Goal: Task Accomplishment & Management: Use online tool/utility

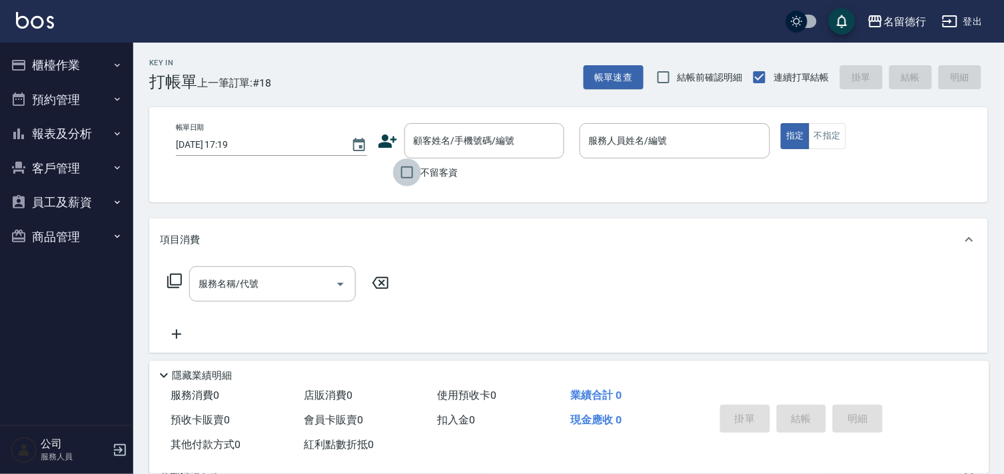
click at [401, 169] on input "不留客資" at bounding box center [407, 173] width 28 height 28
checkbox input "true"
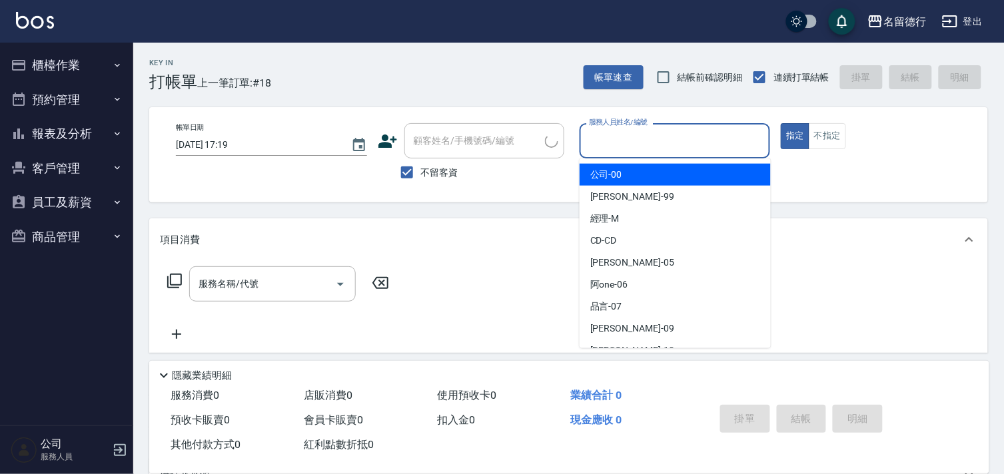
click at [596, 137] on input "服務人員姓名/編號" at bounding box center [674, 140] width 179 height 23
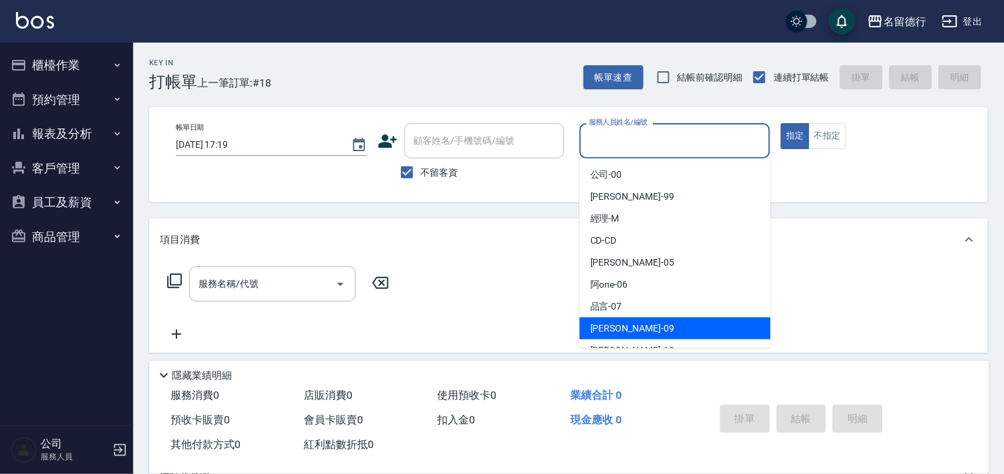
click at [593, 327] on span "[PERSON_NAME] -09" at bounding box center [632, 329] width 84 height 14
type input "[PERSON_NAME]-09"
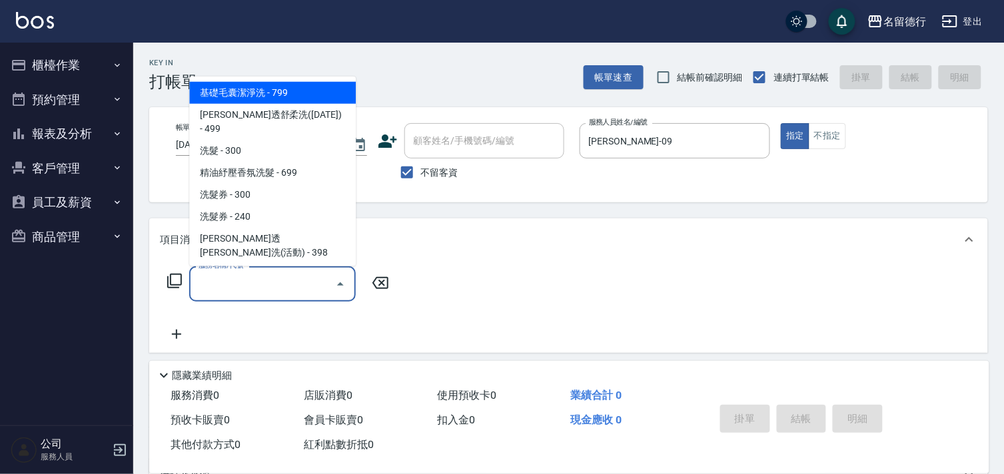
click at [258, 283] on input "服務名稱/代號" at bounding box center [262, 283] width 135 height 23
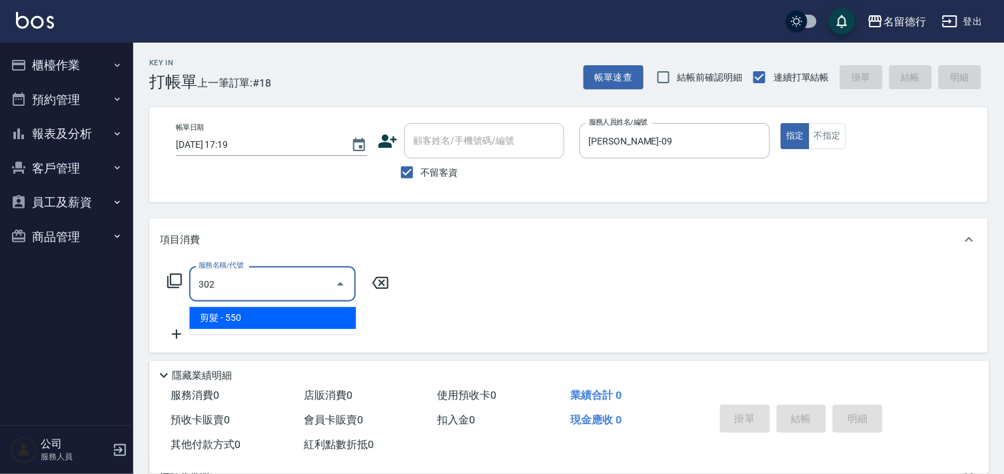
click at [268, 315] on span "剪髮 - 550" at bounding box center [272, 318] width 167 height 22
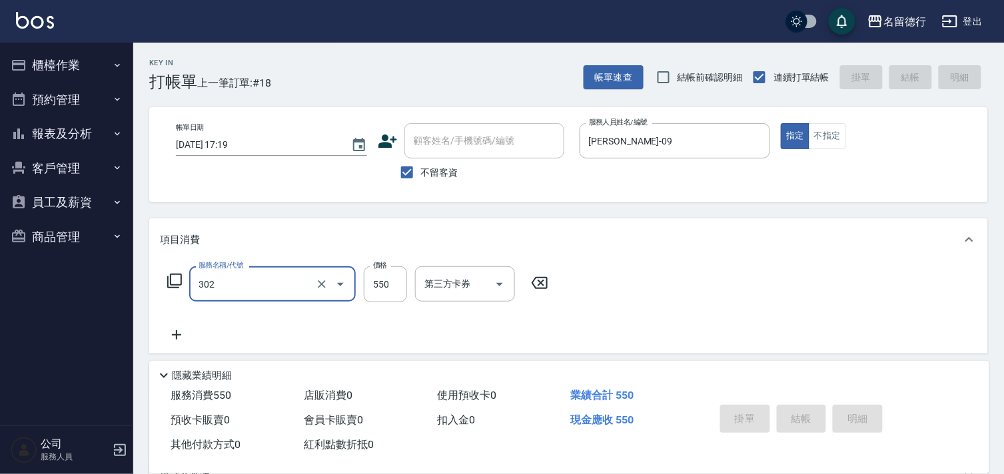
type input "302"
type input "[DATE] 19:26"
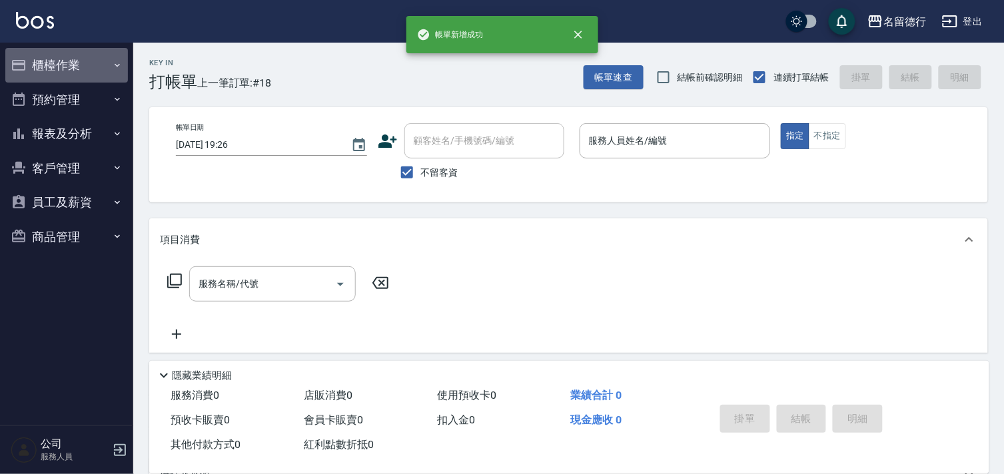
click at [69, 58] on button "櫃檯作業" at bounding box center [66, 65] width 123 height 35
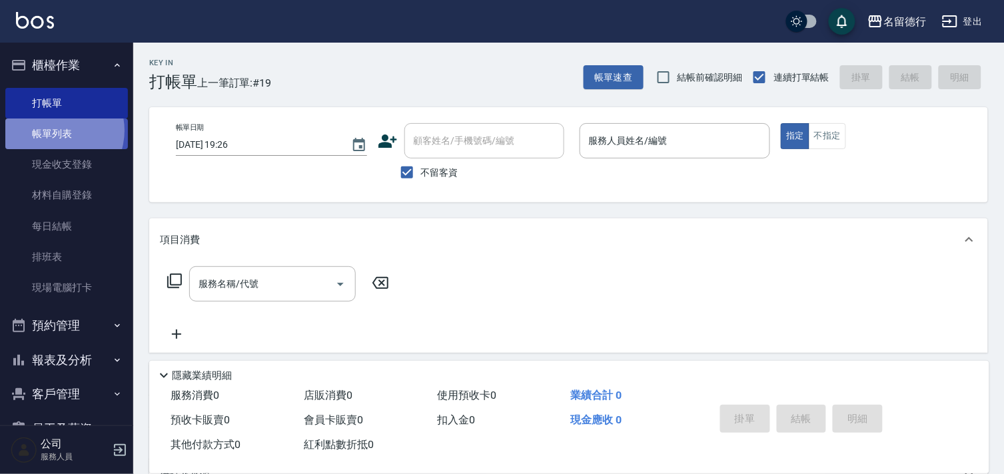
click at [54, 131] on link "帳單列表" at bounding box center [66, 134] width 123 height 31
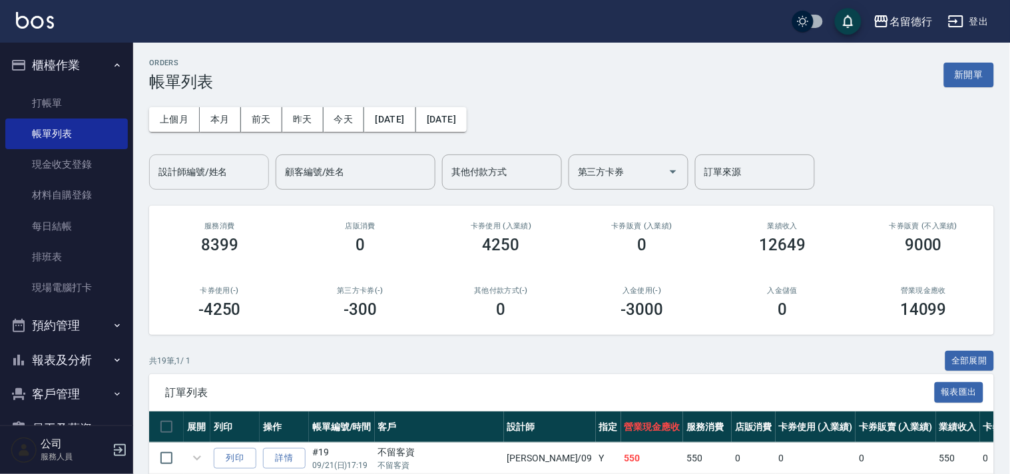
click at [196, 167] on input "設計師編號/姓名" at bounding box center [209, 172] width 108 height 23
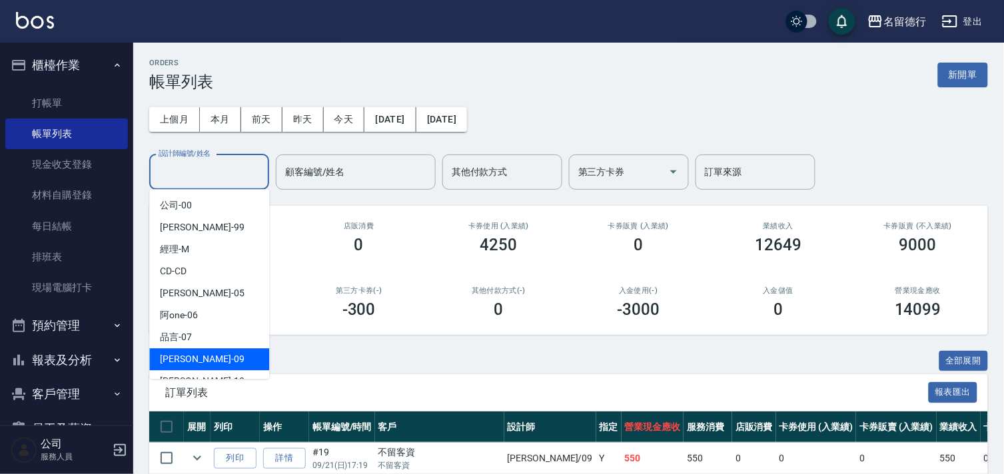
click at [222, 362] on div "TINA -09" at bounding box center [209, 359] width 120 height 22
type input "TINA-09"
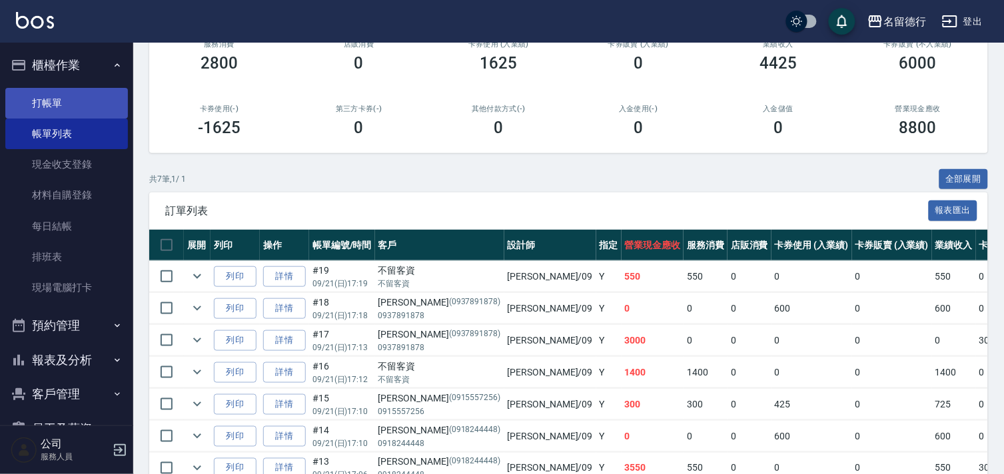
scroll to position [109, 0]
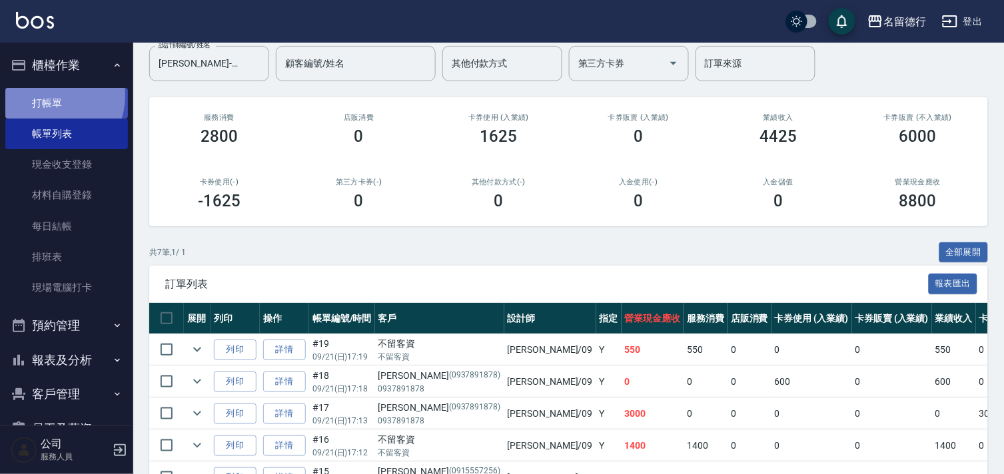
click at [49, 95] on link "打帳單" at bounding box center [66, 103] width 123 height 31
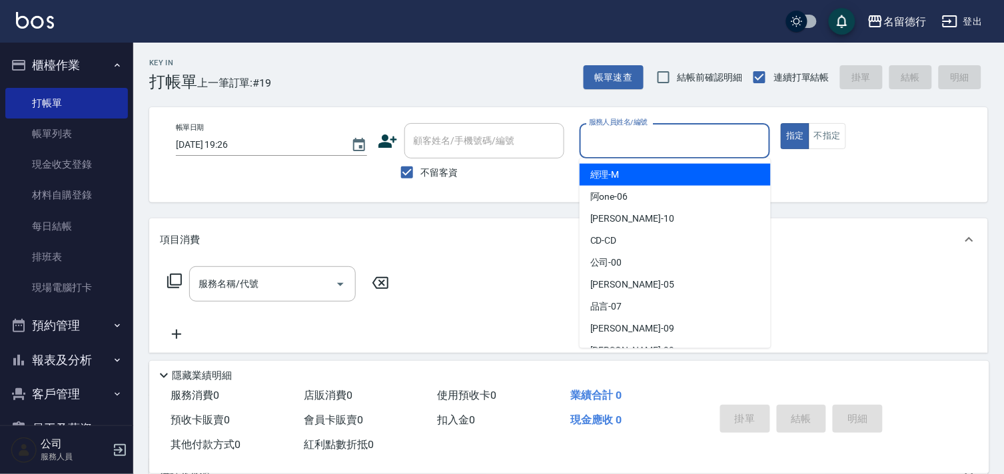
click at [589, 145] on input "服務人員姓名/編號" at bounding box center [674, 140] width 179 height 23
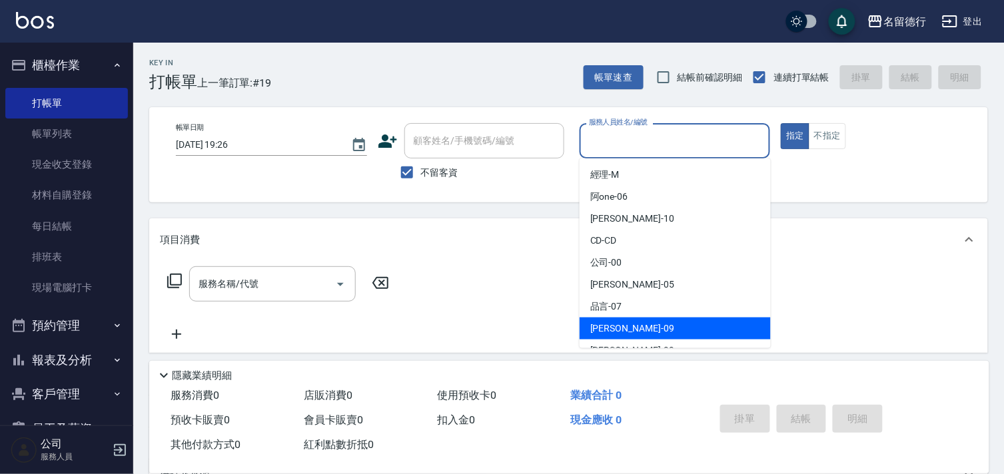
click at [606, 322] on span "TINA -09" at bounding box center [632, 329] width 84 height 14
type input "TINA-09"
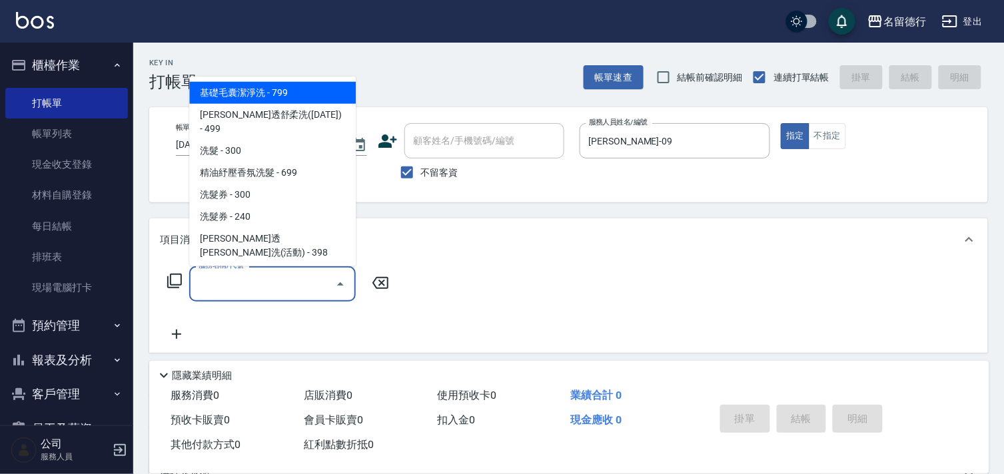
click at [272, 288] on input "服務名稱/代號" at bounding box center [262, 283] width 135 height 23
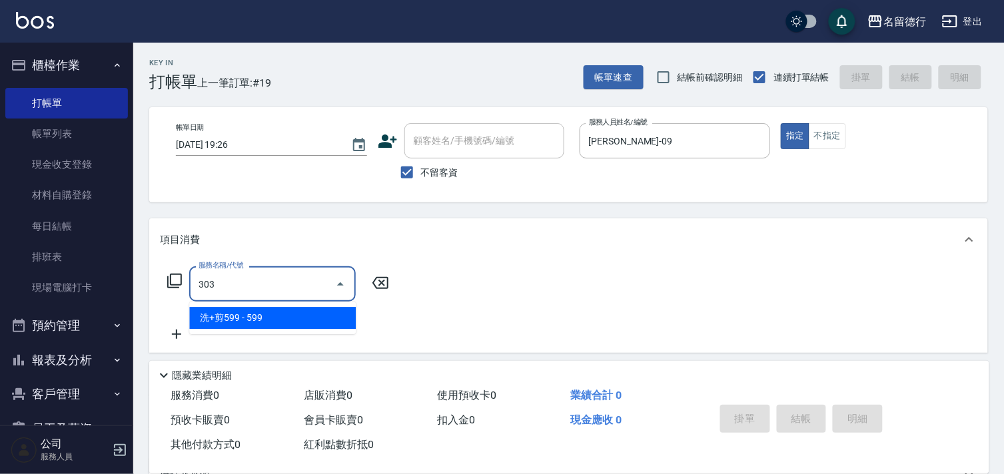
click at [280, 316] on span "洗+剪599 - 599" at bounding box center [272, 318] width 167 height 22
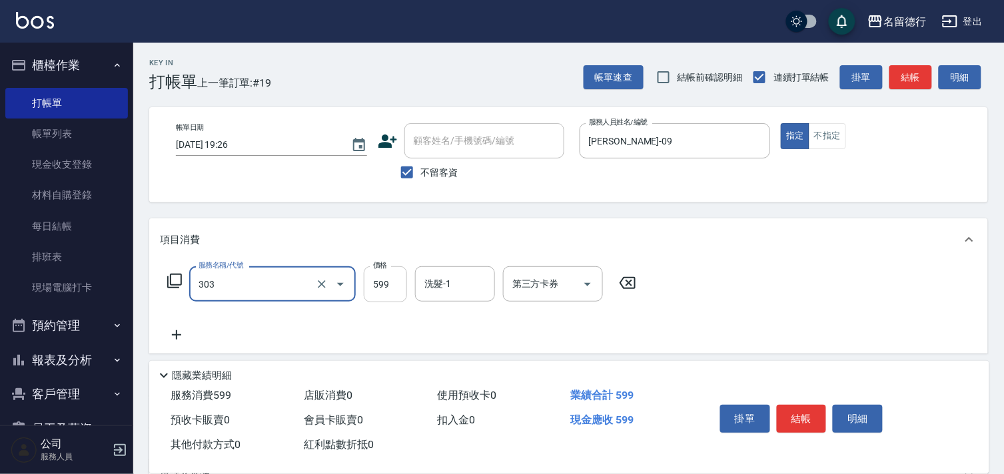
type input "洗+剪599(303)"
click at [375, 285] on input "599" at bounding box center [385, 284] width 43 height 36
type input "800"
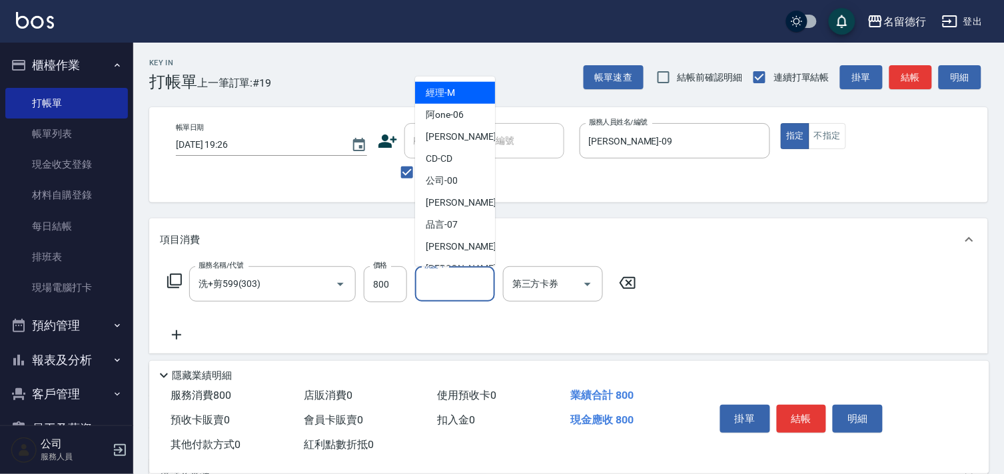
click at [430, 281] on div "洗髮-1 洗髮-1" at bounding box center [455, 283] width 80 height 35
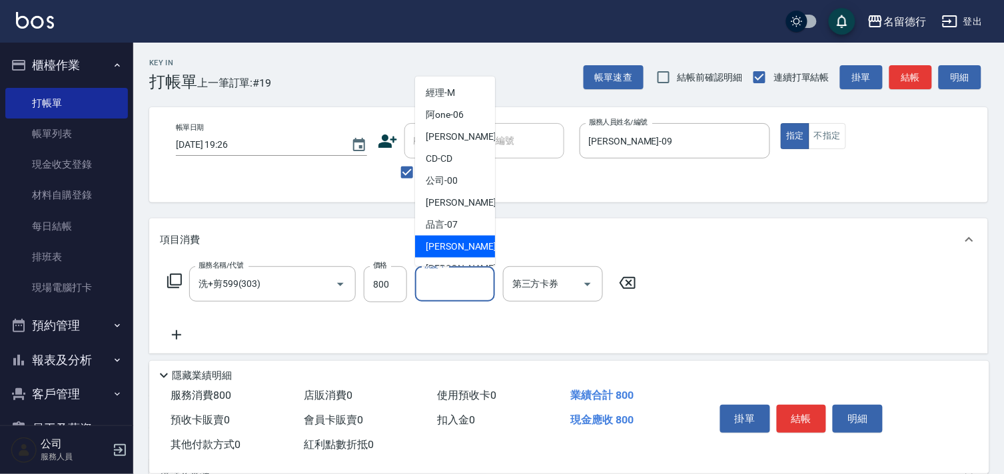
click at [436, 242] on span "TINA -09" at bounding box center [468, 247] width 84 height 14
type input "TINA-09"
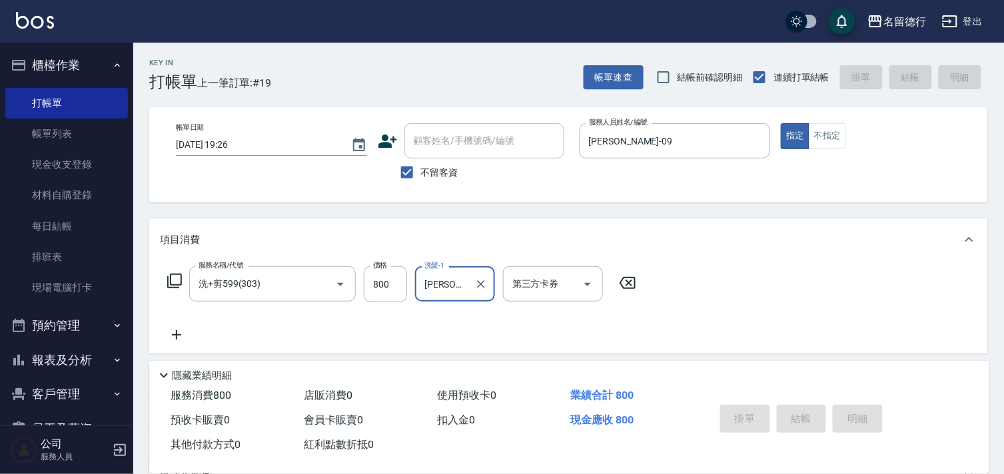
type input "2025/09/21 19:27"
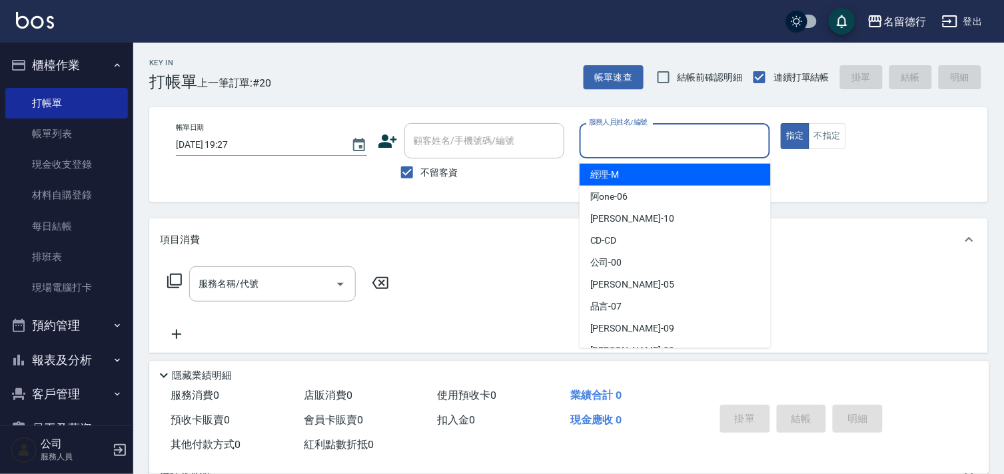
click at [602, 130] on input "服務人員姓名/編號" at bounding box center [674, 140] width 179 height 23
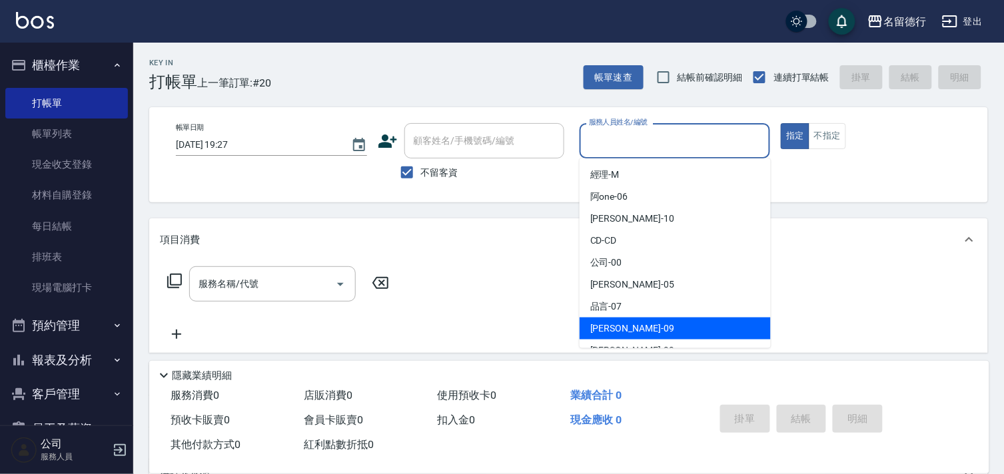
click at [595, 328] on span "TINA -09" at bounding box center [632, 329] width 84 height 14
type input "TINA-09"
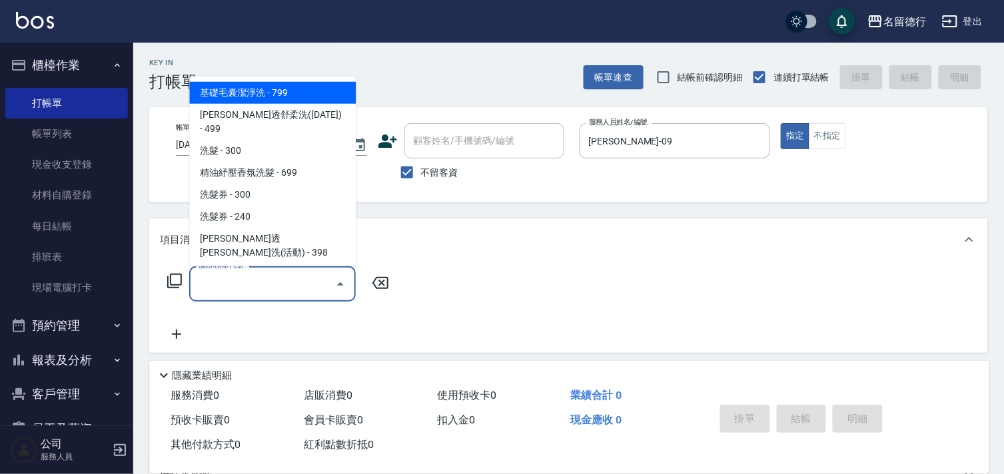
click at [238, 284] on input "服務名稱/代號" at bounding box center [262, 283] width 135 height 23
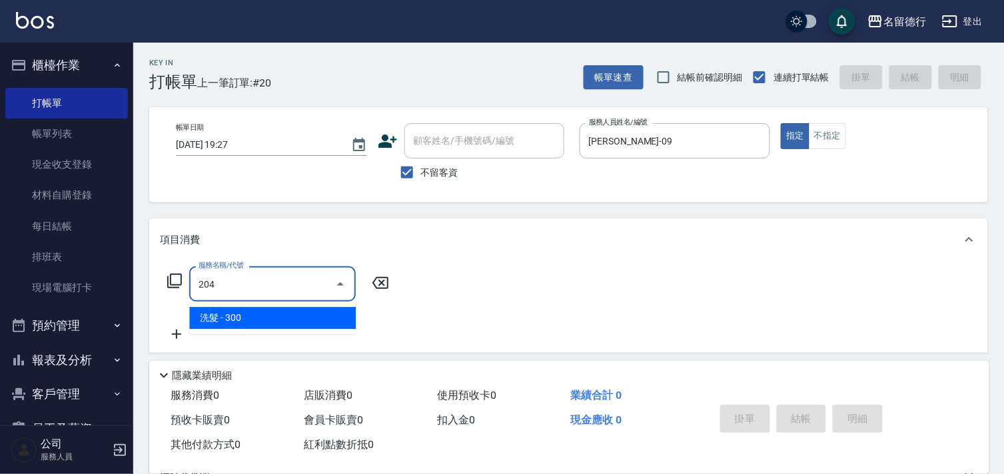
drag, startPoint x: 238, startPoint y: 284, endPoint x: 222, endPoint y: 318, distance: 37.3
click at [222, 318] on span "洗髮 - 300" at bounding box center [272, 318] width 167 height 22
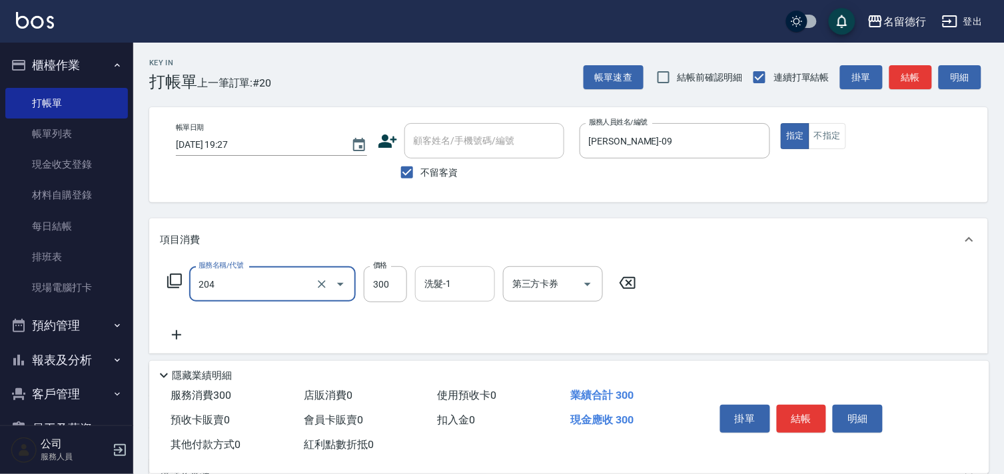
click at [438, 288] on div "洗髮-1 洗髮-1" at bounding box center [455, 283] width 80 height 35
type input "洗髮(204)"
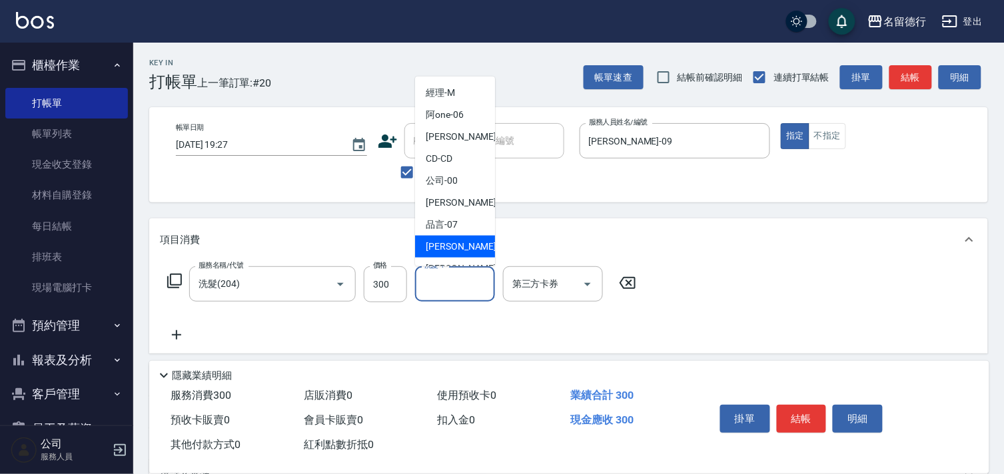
click at [440, 248] on span "TINA -09" at bounding box center [468, 247] width 84 height 14
type input "TINA-09"
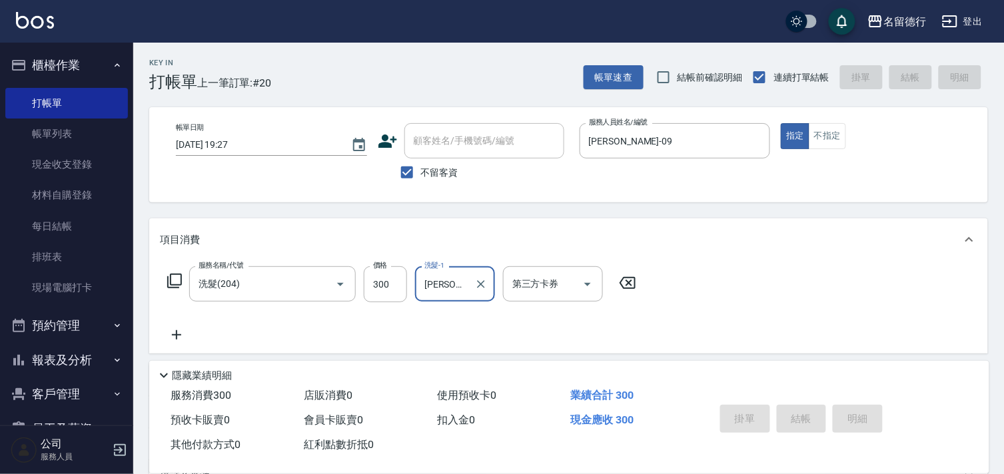
type input "2025/09/21 19:41"
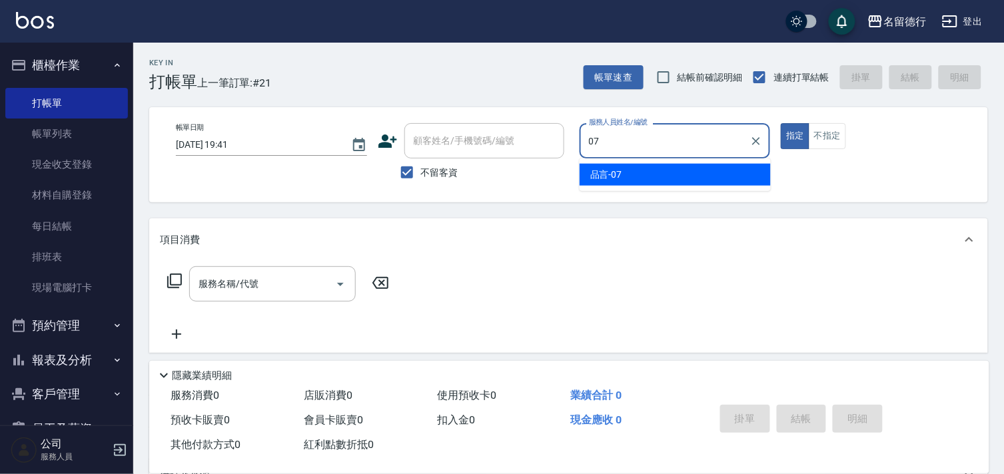
click at [648, 171] on div "品言 -07" at bounding box center [675, 175] width 191 height 22
type input "品言-07"
click at [252, 276] on input "服務名稱/代號" at bounding box center [262, 283] width 135 height 23
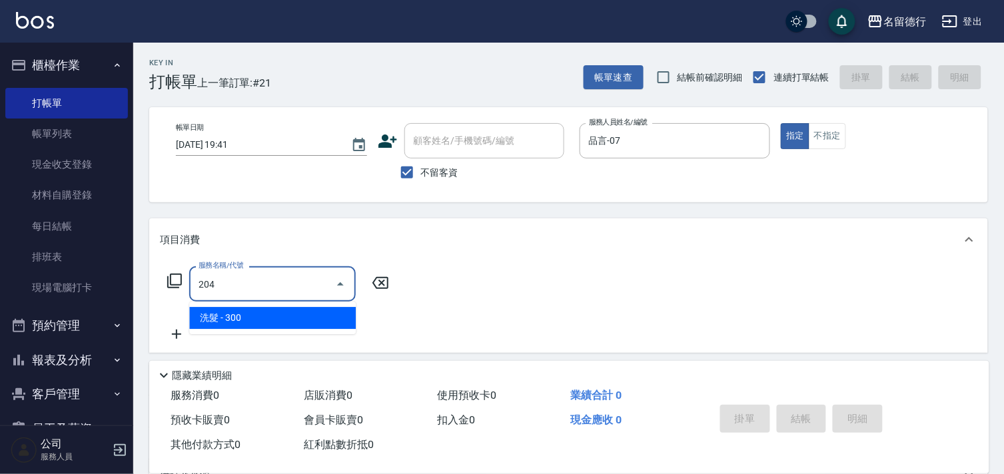
click at [308, 311] on span "洗髮 - 300" at bounding box center [272, 318] width 167 height 22
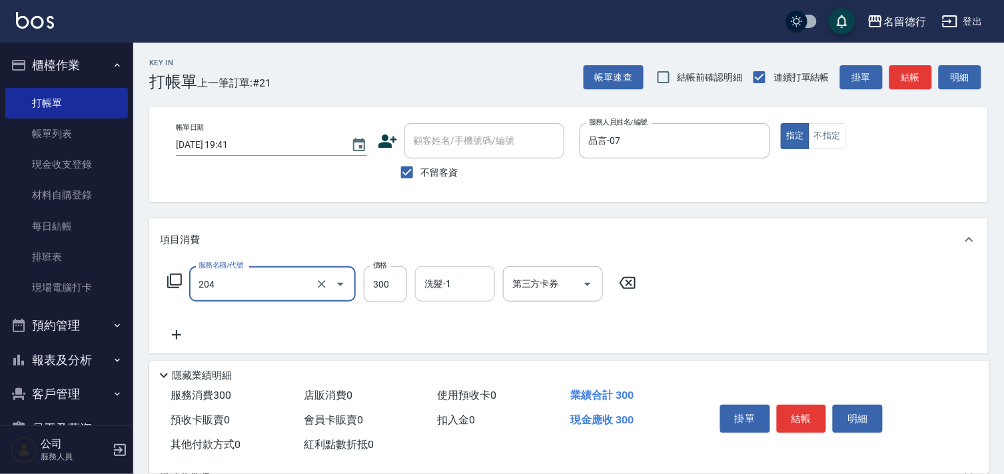
click at [422, 284] on input "洗髮-1" at bounding box center [455, 283] width 68 height 23
type input "洗髮(204)"
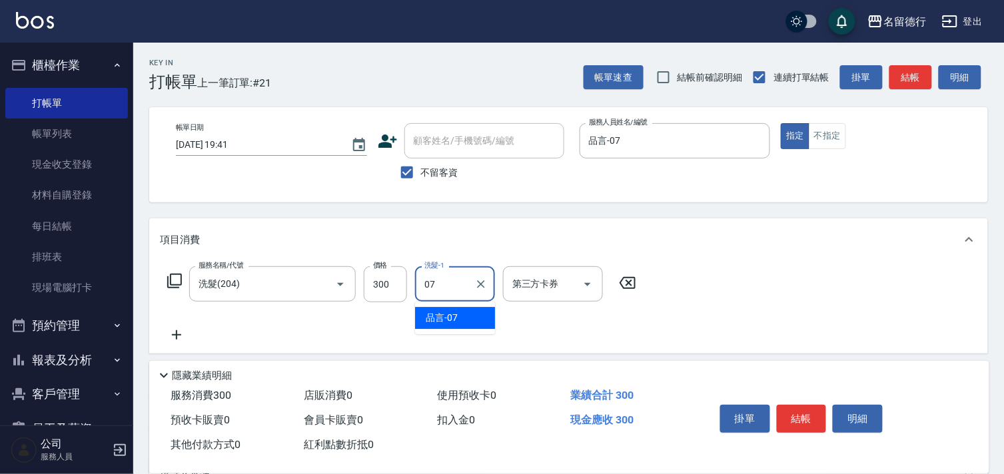
click at [466, 316] on div "品言 -07" at bounding box center [455, 318] width 80 height 22
type input "品言-07"
click at [176, 337] on icon at bounding box center [176, 334] width 9 height 9
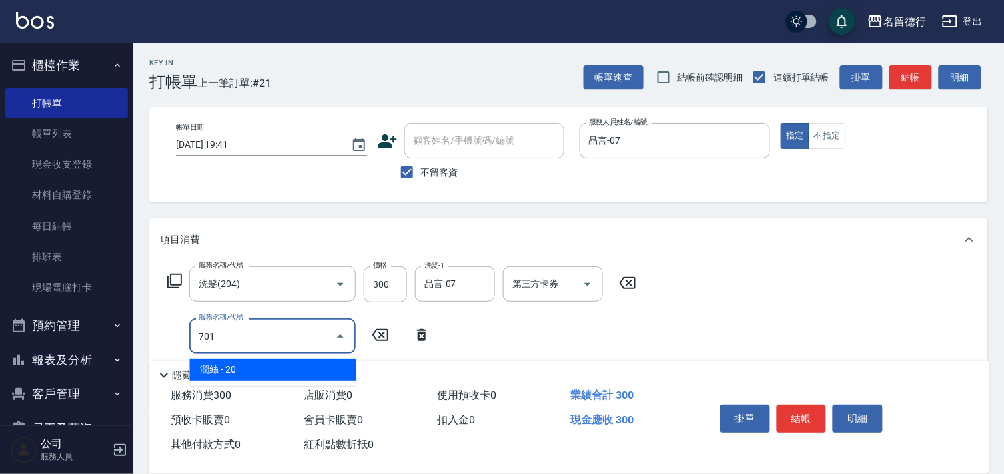
click at [276, 365] on span "潤絲 - 20" at bounding box center [272, 370] width 167 height 22
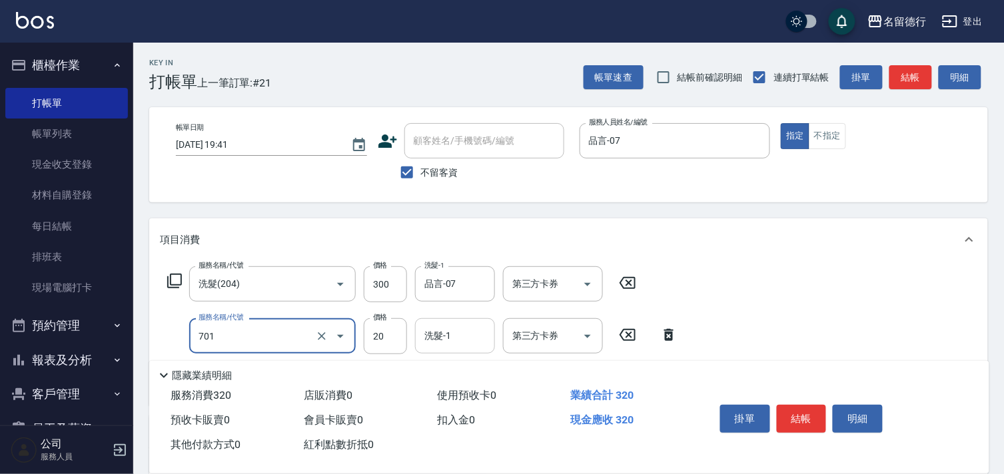
type input "潤絲(701)"
click at [475, 338] on input "洗髮-1" at bounding box center [455, 335] width 68 height 23
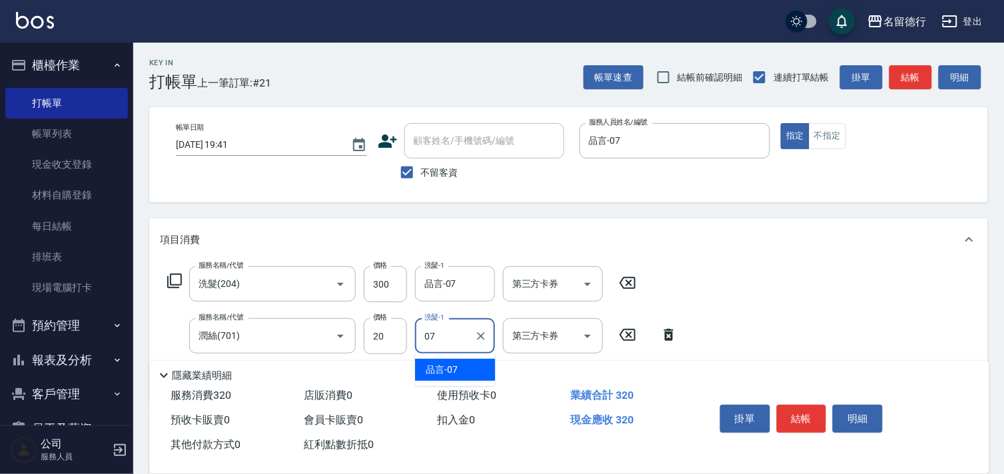
click at [474, 360] on div "品言 -07" at bounding box center [455, 370] width 80 height 22
type input "品言-07"
click at [817, 361] on div "隱藏業績明細" at bounding box center [569, 372] width 840 height 23
click at [807, 414] on button "結帳" at bounding box center [802, 419] width 50 height 28
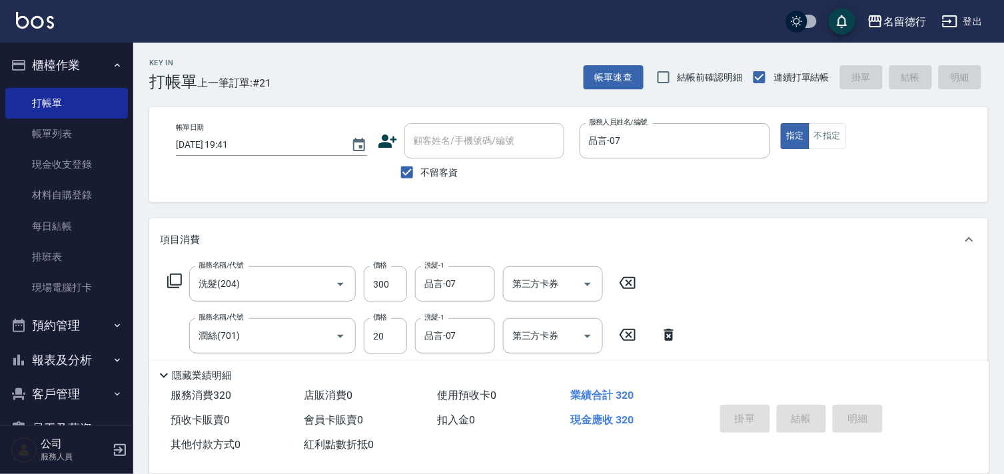
type input "2025/09/21 19:51"
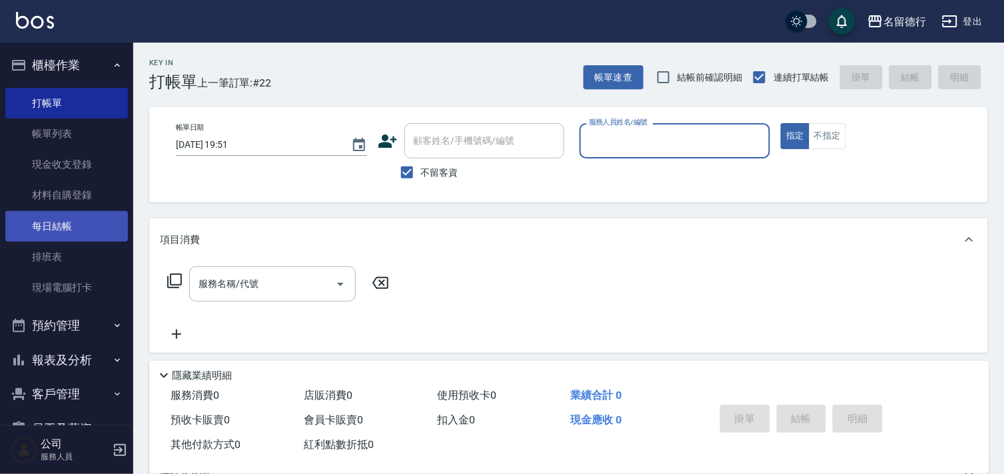
click at [49, 224] on link "每日結帳" at bounding box center [66, 226] width 123 height 31
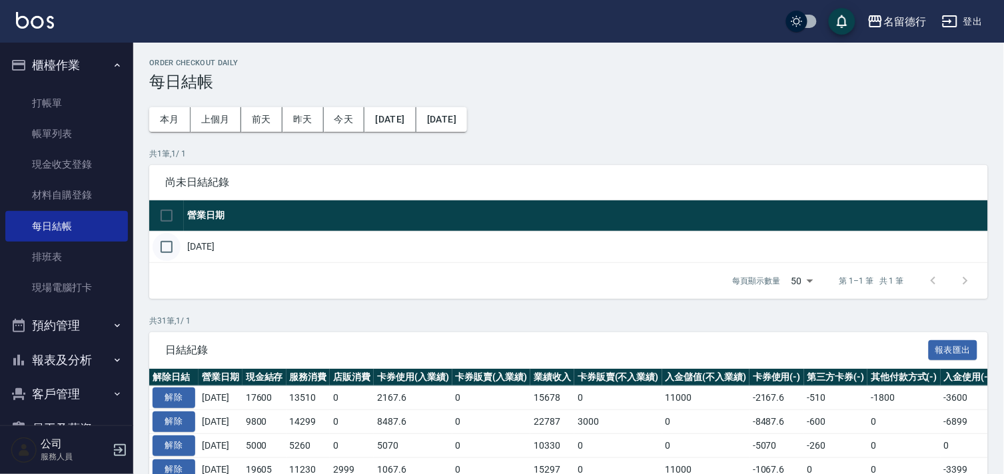
click at [162, 248] on input "checkbox" at bounding box center [167, 247] width 28 height 28
checkbox input "true"
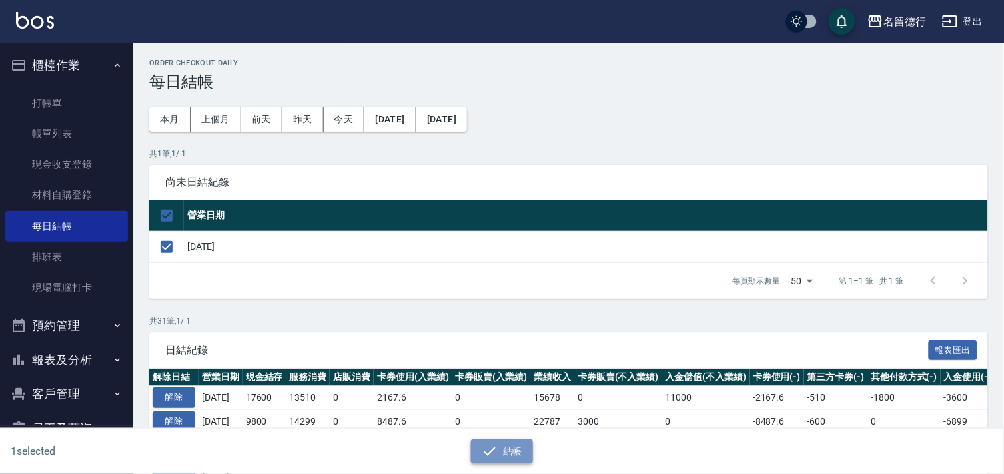
click at [498, 460] on button "結帳" at bounding box center [502, 452] width 62 height 25
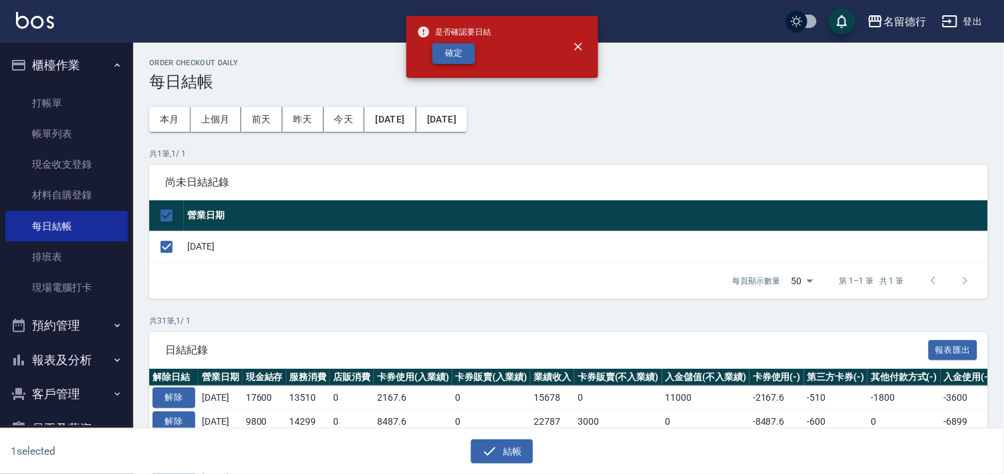
click at [463, 57] on button "確定" at bounding box center [453, 53] width 43 height 21
checkbox input "false"
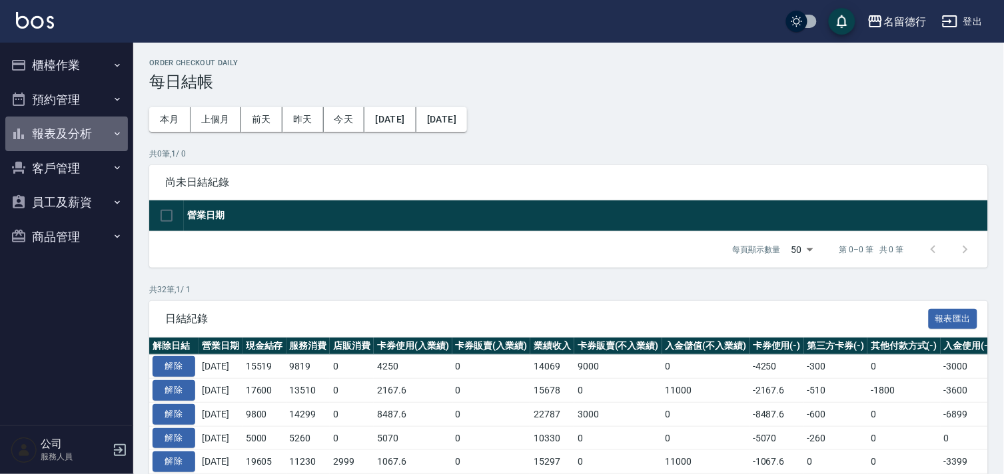
click at [63, 129] on button "報表及分析" at bounding box center [66, 134] width 123 height 35
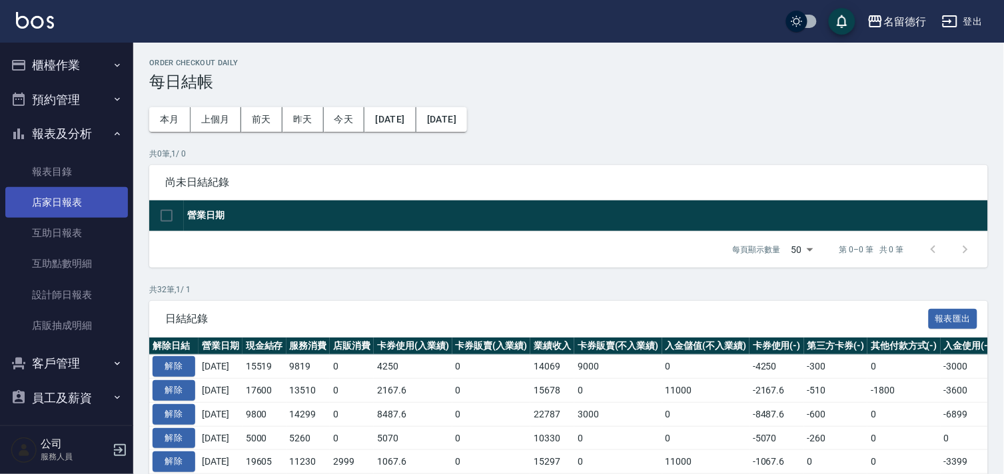
click at [57, 197] on link "店家日報表" at bounding box center [66, 202] width 123 height 31
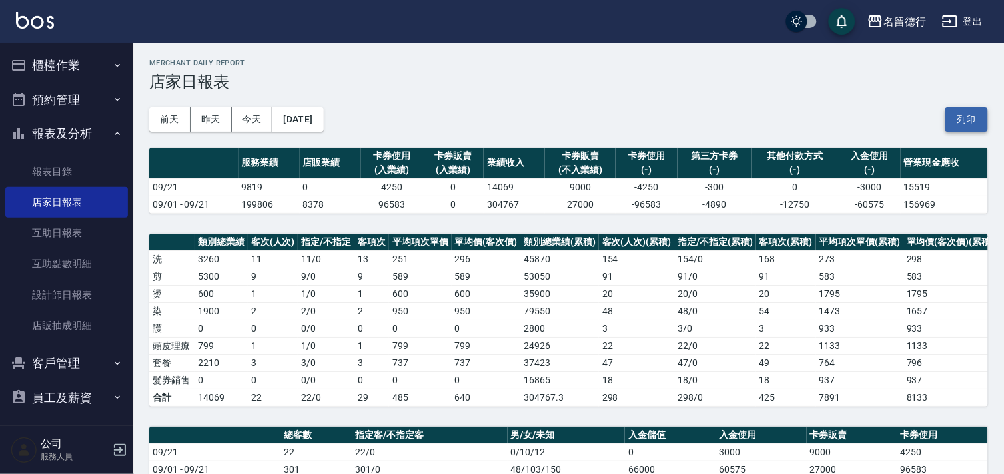
click at [965, 117] on button "列印" at bounding box center [966, 119] width 43 height 25
click at [43, 296] on link "設計師日報表" at bounding box center [66, 295] width 123 height 31
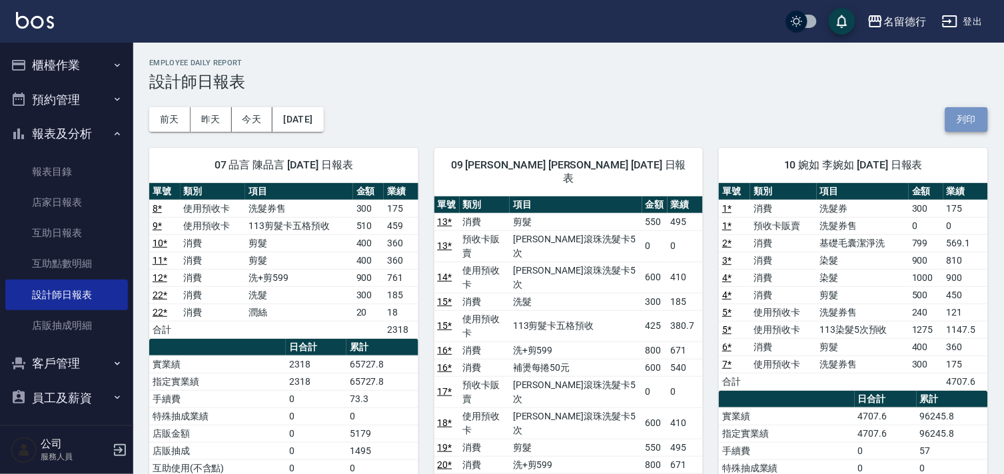
click at [955, 118] on button "列印" at bounding box center [966, 119] width 43 height 25
